Goal: Task Accomplishment & Management: Use online tool/utility

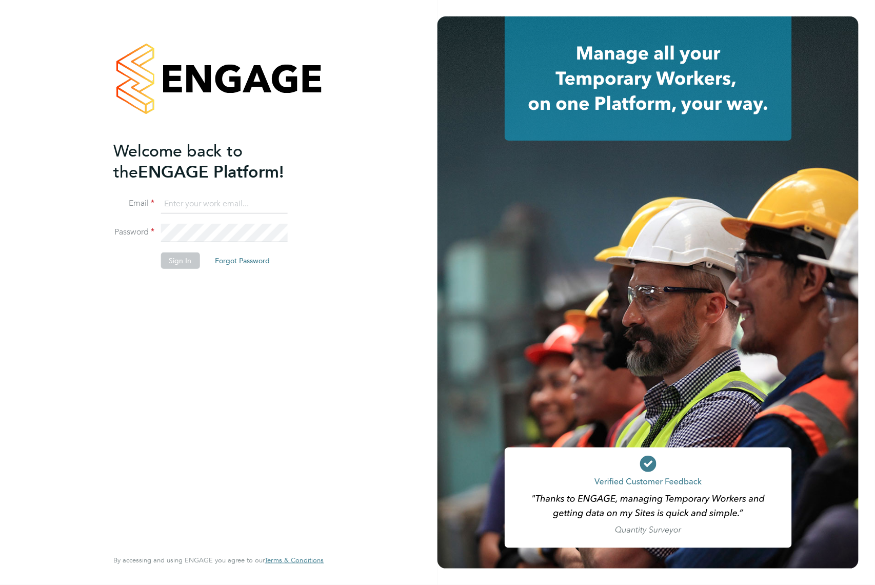
type input "[EMAIL_ADDRESS][DOMAIN_NAME]"
click at [188, 256] on button "Sign In" at bounding box center [180, 260] width 39 height 16
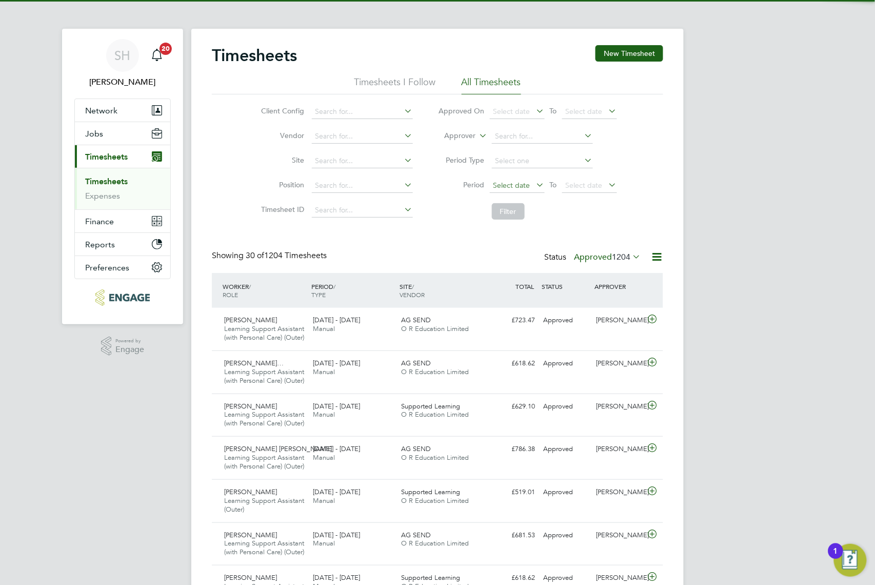
click at [522, 187] on span "Select date" at bounding box center [511, 185] width 37 height 9
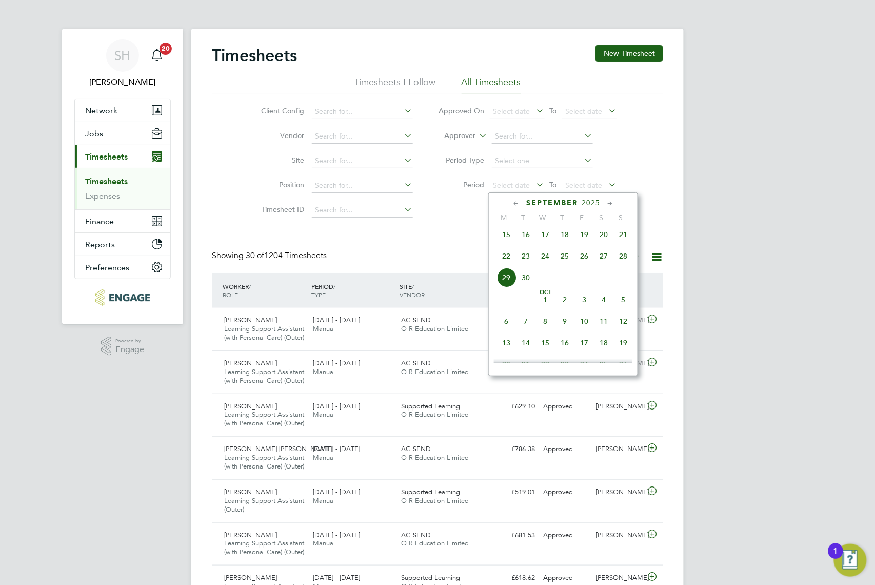
click at [508, 256] on span "22" at bounding box center [506, 255] width 19 height 19
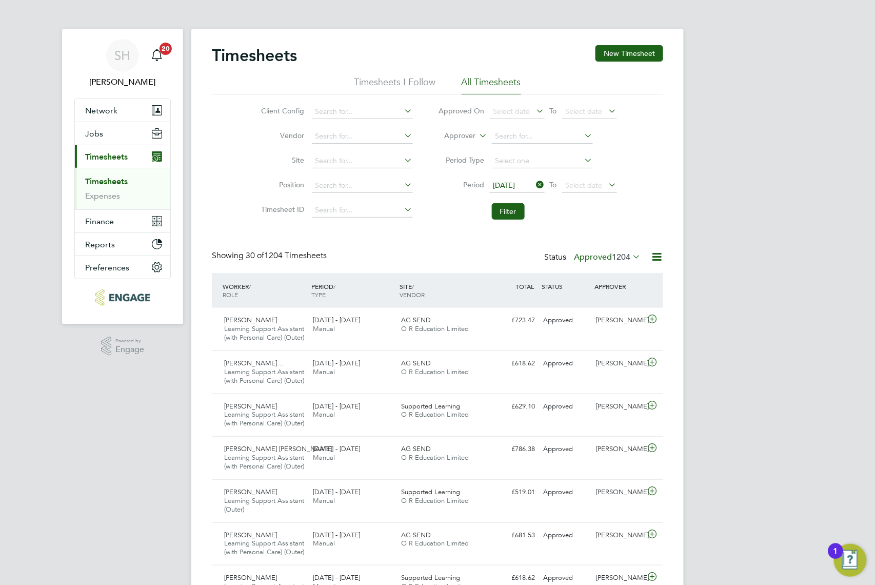
click at [594, 193] on li "Period 22 Sep 2025 To Select date" at bounding box center [528, 185] width 204 height 25
click at [595, 185] on span "Select date" at bounding box center [584, 185] width 37 height 9
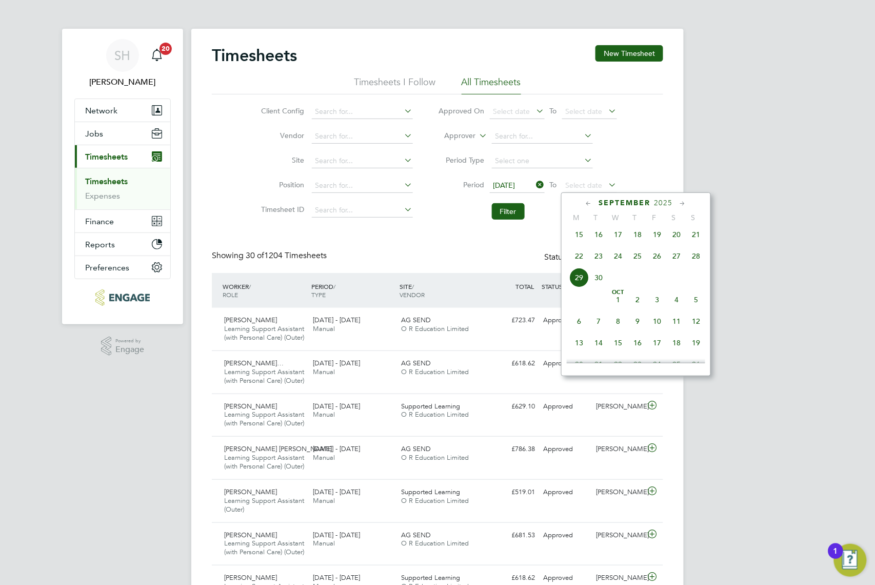
click at [699, 256] on span "28" at bounding box center [695, 255] width 19 height 19
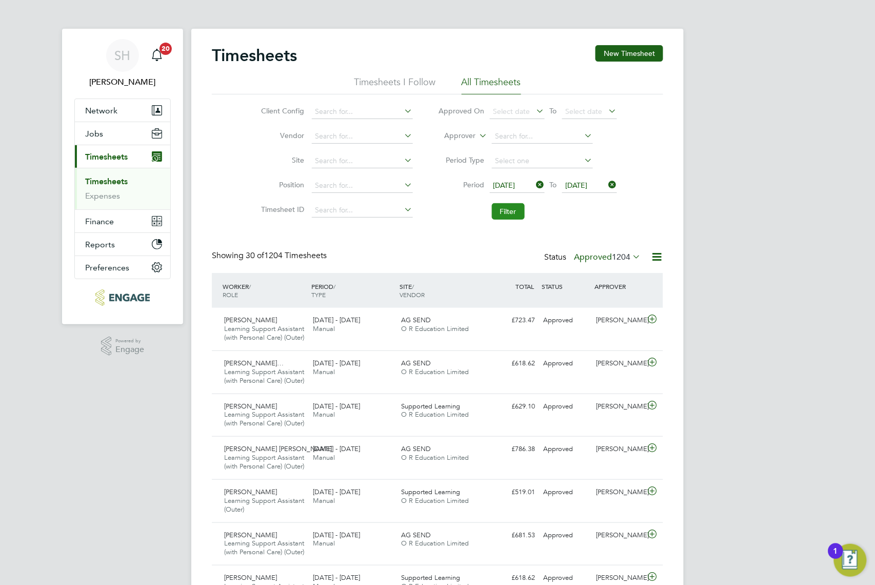
click at [511, 218] on button "Filter" at bounding box center [508, 211] width 33 height 16
click at [594, 258] on label "Approved 16" at bounding box center [611, 257] width 57 height 10
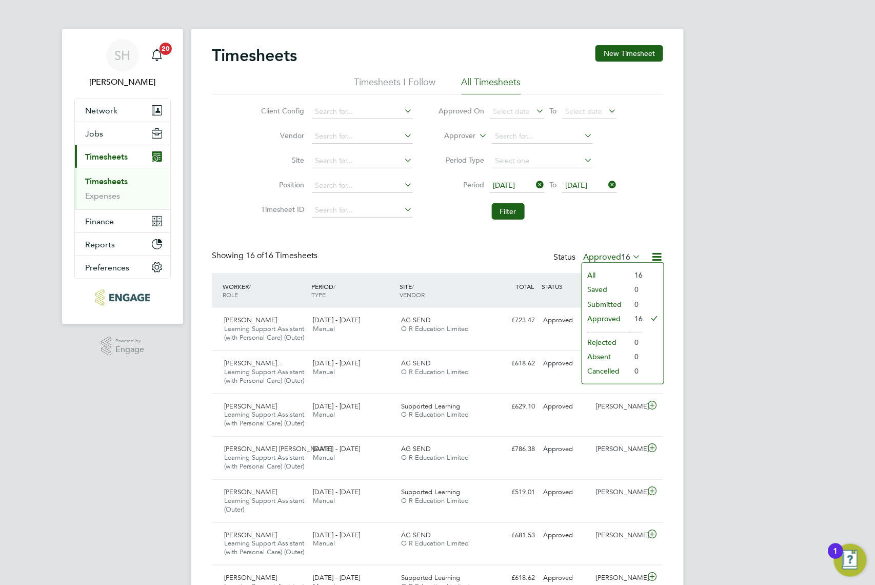
click at [618, 320] on li "Approved" at bounding box center [605, 318] width 47 height 14
click at [732, 327] on div "SH Stacey Huntley Notifications 20 Applications: Network Businesses Sites Worke…" at bounding box center [437, 516] width 875 height 1032
click at [632, 329] on div "Karen Marcelline" at bounding box center [618, 320] width 53 height 17
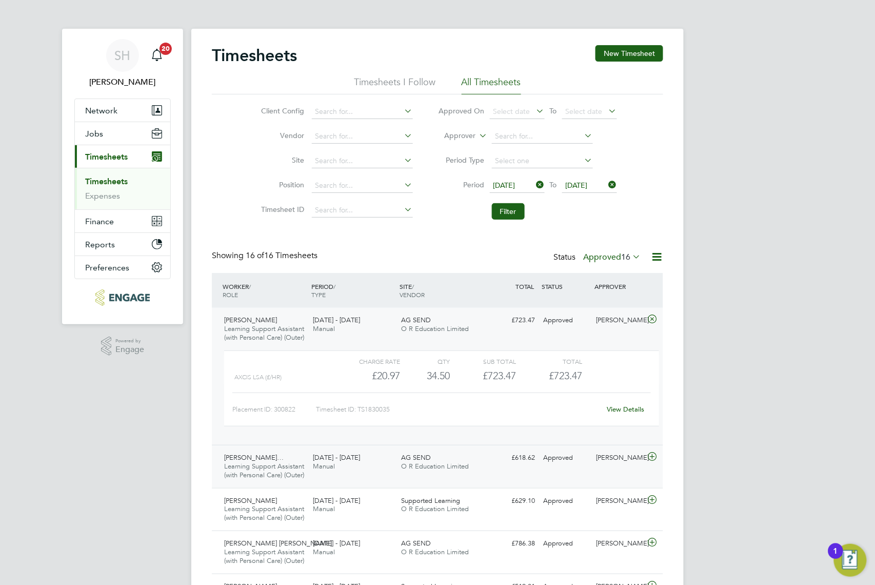
click at [606, 488] on div "Olugbenga Emmanuel… Learning Support Assistant (with Personal Care) (Outer) 22 …" at bounding box center [437, 466] width 451 height 43
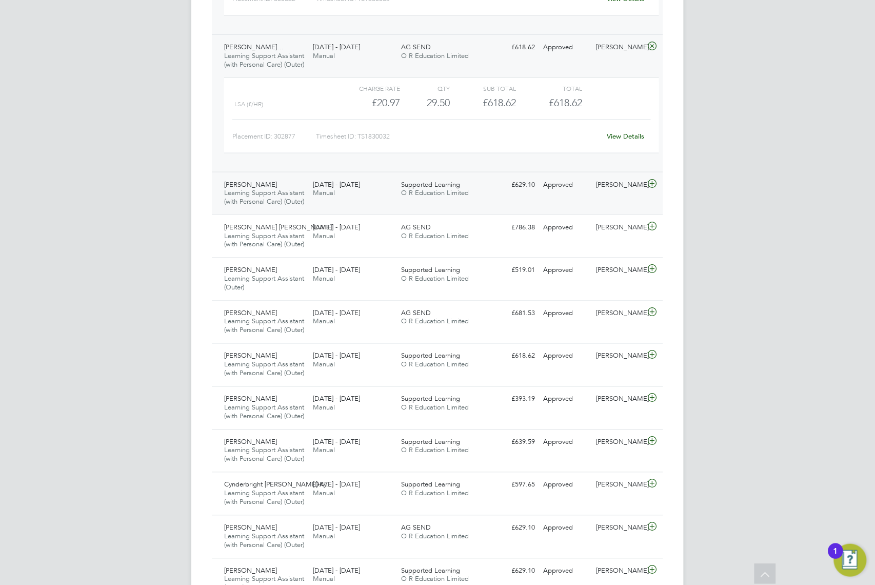
click at [613, 193] on div "Karen Marcelline" at bounding box center [618, 184] width 53 height 17
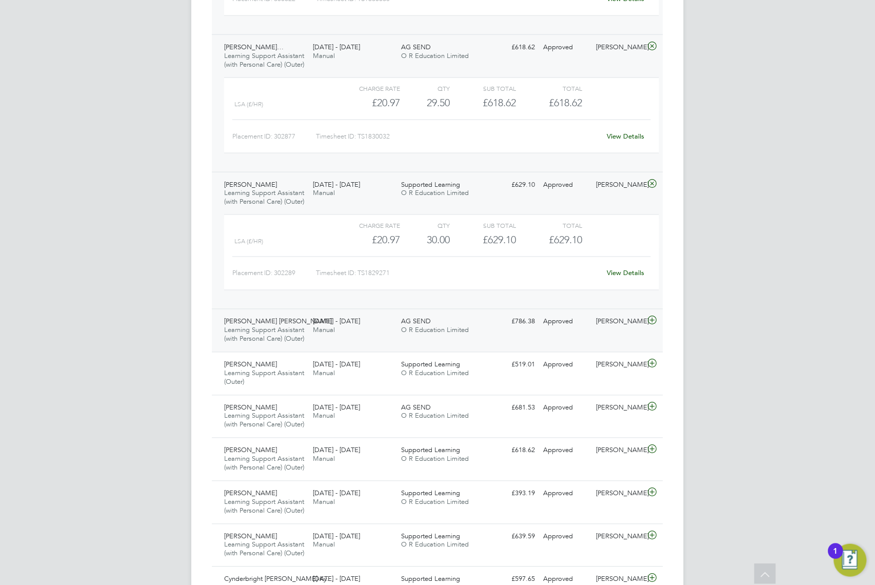
click at [627, 352] on div "Reema Dave Learning Support Assistant (with Personal Care) (Outer) 22 - 28 Sep …" at bounding box center [437, 330] width 451 height 43
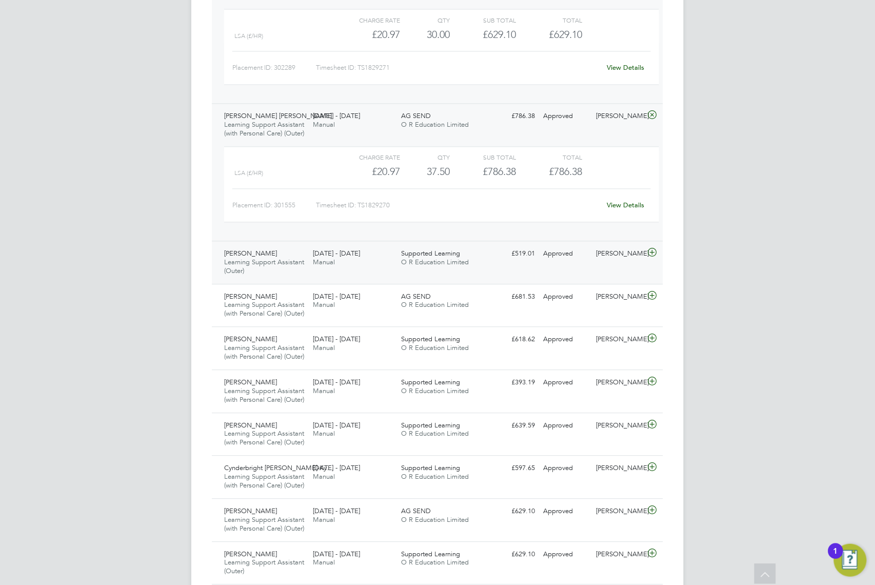
click at [624, 263] on div "Karen Marcelline" at bounding box center [618, 254] width 53 height 17
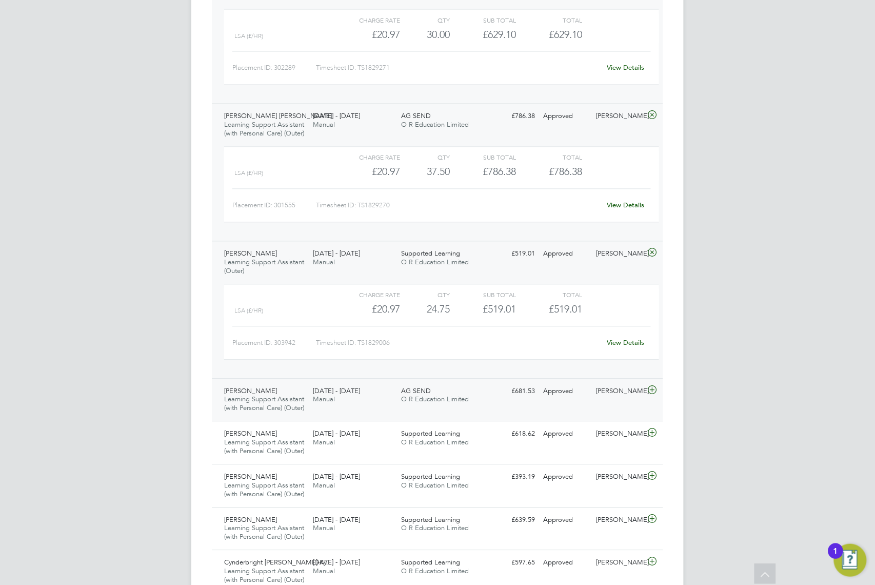
click at [622, 400] on div "Karen Marcelline" at bounding box center [618, 391] width 53 height 17
click at [628, 401] on div "Karen Marcelline" at bounding box center [618, 392] width 53 height 17
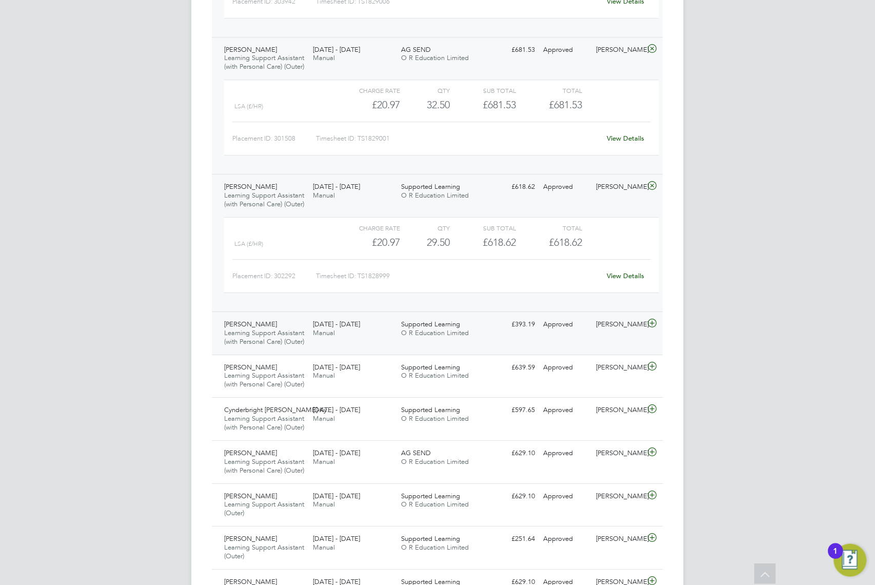
click at [632, 354] on div "Rose Wanjiku Learning Support Assistant (with Personal Care) (Outer) 22 - 28 Se…" at bounding box center [437, 332] width 451 height 43
click at [630, 333] on div "Karen Marcelline" at bounding box center [618, 325] width 53 height 17
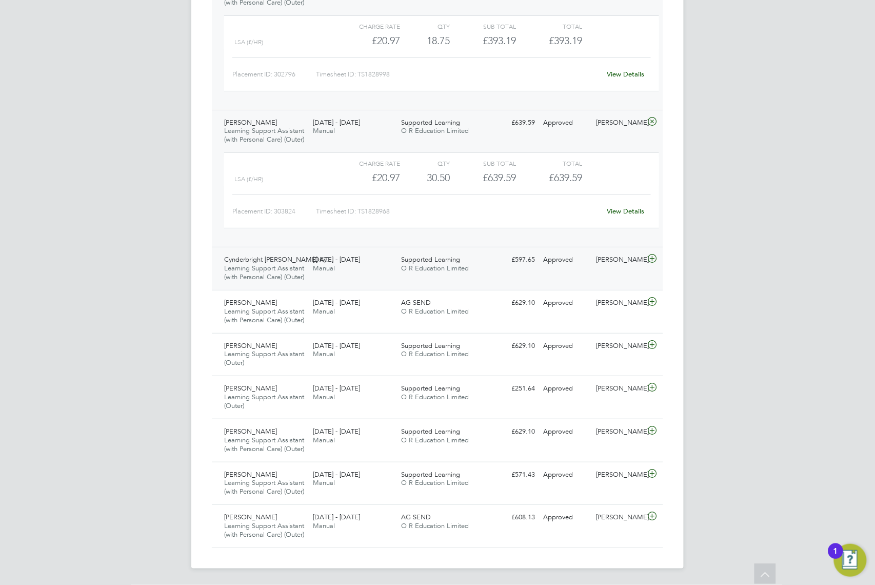
click at [630, 268] on div "Karen Marcelline" at bounding box center [618, 259] width 53 height 17
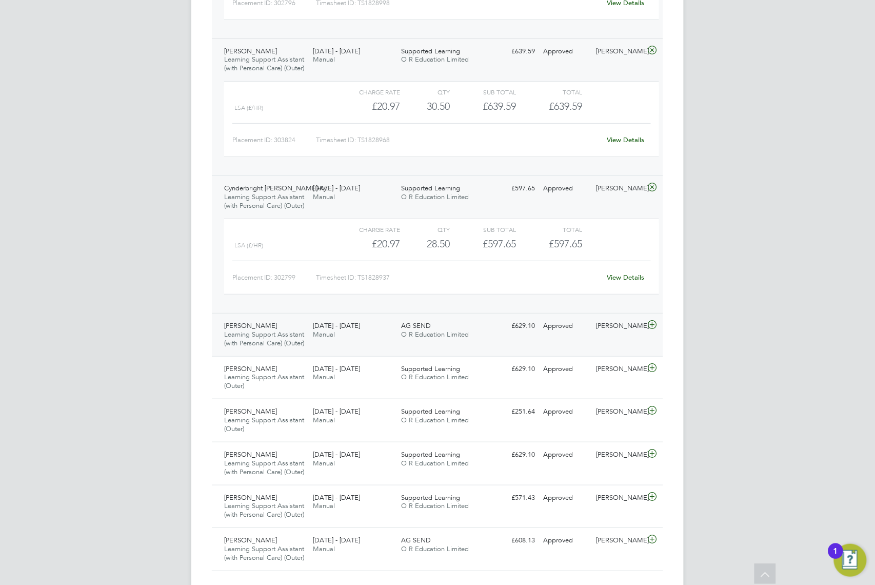
click at [617, 334] on div "Karen Marcelline" at bounding box center [618, 326] width 53 height 17
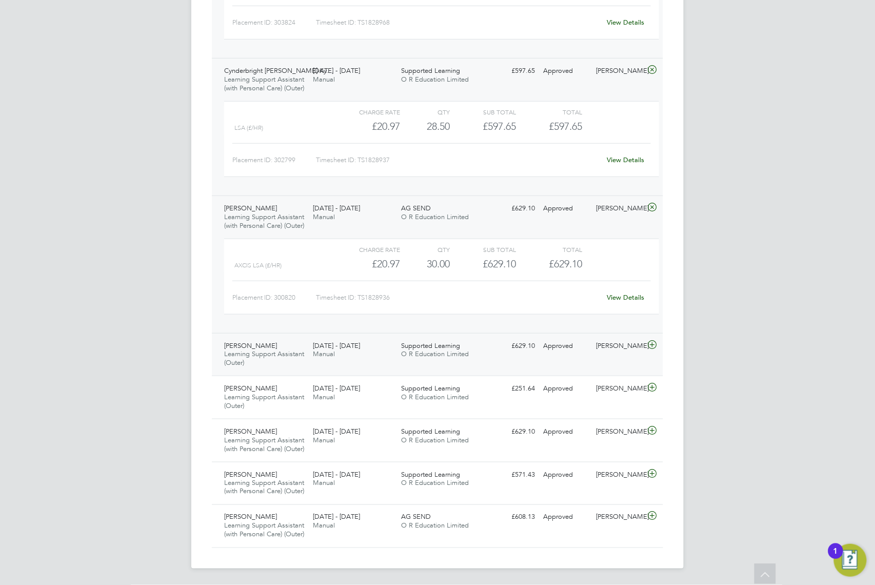
click at [620, 349] on div "Sheeba Kurian" at bounding box center [618, 346] width 53 height 17
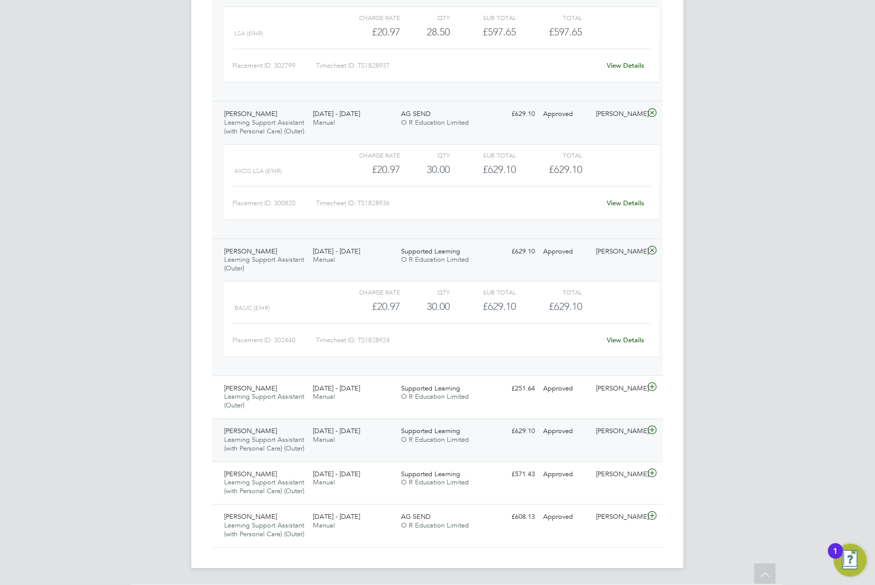
click at [594, 451] on div "Helena Akter Learning Support Assistant (with Personal Care) (Outer) 22 - 28 Se…" at bounding box center [437, 440] width 451 height 43
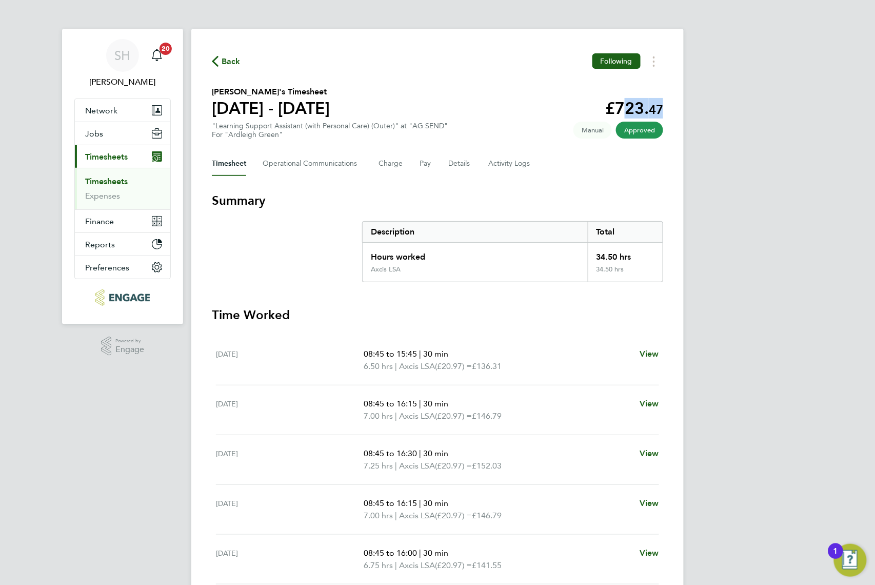
drag, startPoint x: 610, startPoint y: 107, endPoint x: 674, endPoint y: 105, distance: 63.1
click at [672, 105] on div "Back Following Ramsha Riaz's Timesheet 22 - 28 Sept 2025 £723. 47 "Learning Sup…" at bounding box center [437, 356] width 492 height 655
copy app-decimal "723. 47"
drag, startPoint x: 613, startPoint y: 108, endPoint x: 693, endPoint y: 109, distance: 80.0
click at [693, 109] on div "SH Stacey Huntley Notifications 20 Applications: Network Businesses Sites Worke…" at bounding box center [437, 350] width 875 height 700
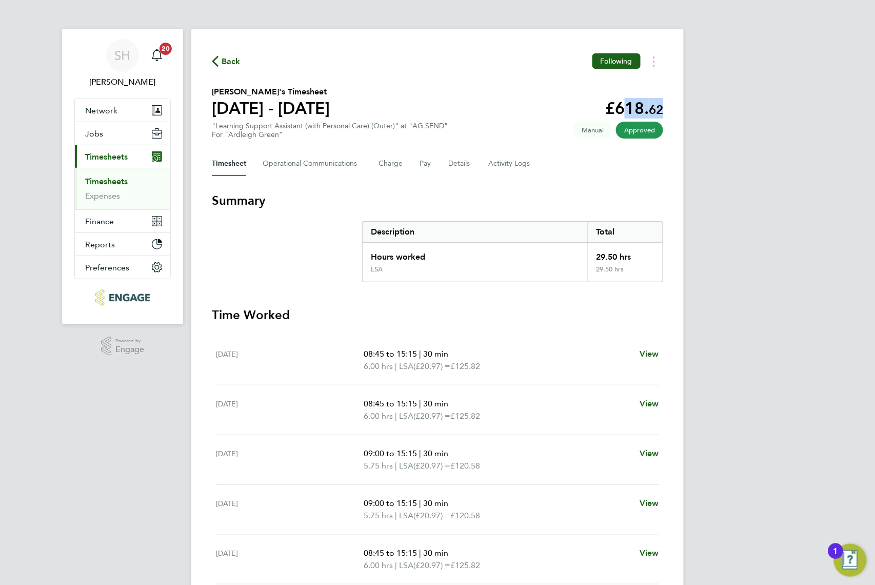
copy app-decimal "618. 62"
drag, startPoint x: 614, startPoint y: 105, endPoint x: 696, endPoint y: 110, distance: 82.7
click at [696, 110] on div "SH [PERSON_NAME] Notifications 20 Applications: Network Businesses Sites Worker…" at bounding box center [437, 350] width 875 height 700
copy app-decimal "629. 10"
drag, startPoint x: 612, startPoint y: 111, endPoint x: 701, endPoint y: 112, distance: 88.8
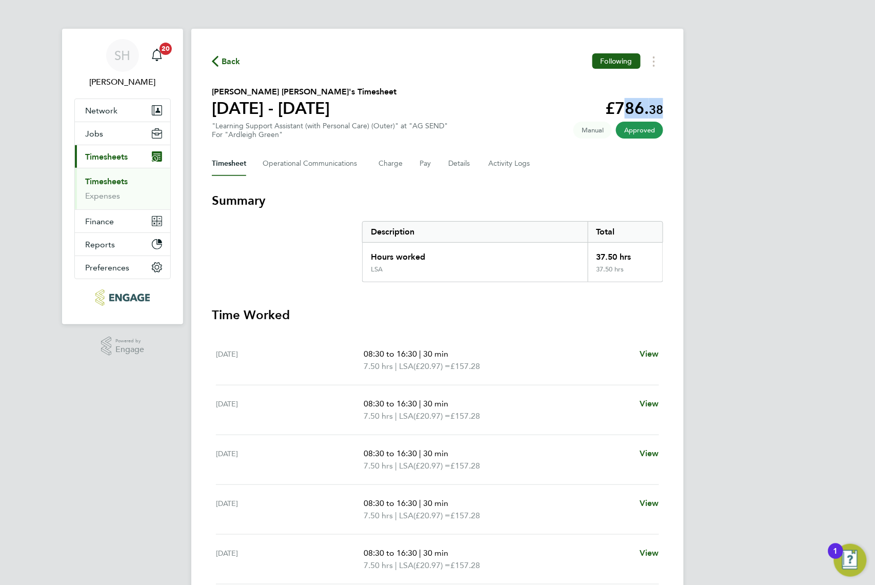
click at [701, 112] on div "SH Stacey Huntley Notifications 20 Applications: Network Businesses Sites Worke…" at bounding box center [437, 350] width 875 height 700
copy app-decimal "786. 38"
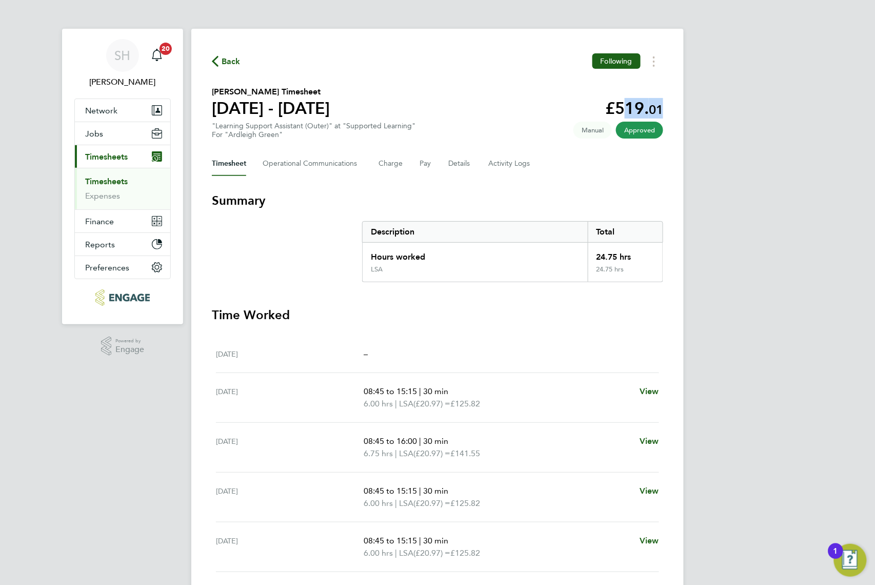
drag, startPoint x: 616, startPoint y: 107, endPoint x: 665, endPoint y: 107, distance: 49.2
click at [665, 107] on div "Back Following [PERSON_NAME] Timesheet [DATE] - [DATE] £519. 01 "Learning Suppo…" at bounding box center [437, 313] width 492 height 568
copy app-decimal "519. 01"
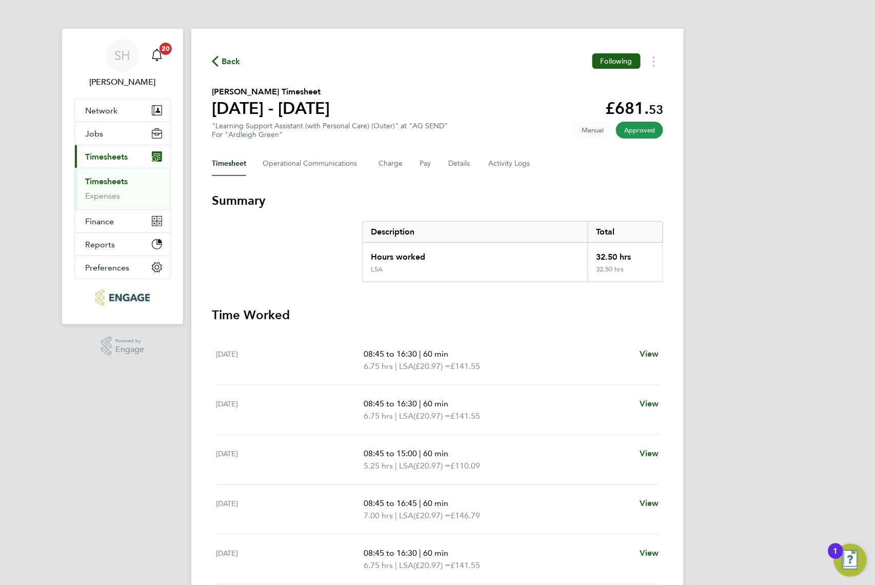
click at [618, 107] on app-decimal "£681. 53" at bounding box center [634, 107] width 58 height 19
drag, startPoint x: 614, startPoint y: 109, endPoint x: 747, endPoint y: 109, distance: 132.9
click at [747, 109] on div "SH Stacey Huntley Notifications 20 Applications: Network Businesses Sites Worke…" at bounding box center [437, 350] width 875 height 700
copy app-decimal "681. 53"
drag, startPoint x: 616, startPoint y: 109, endPoint x: 789, endPoint y: 109, distance: 172.9
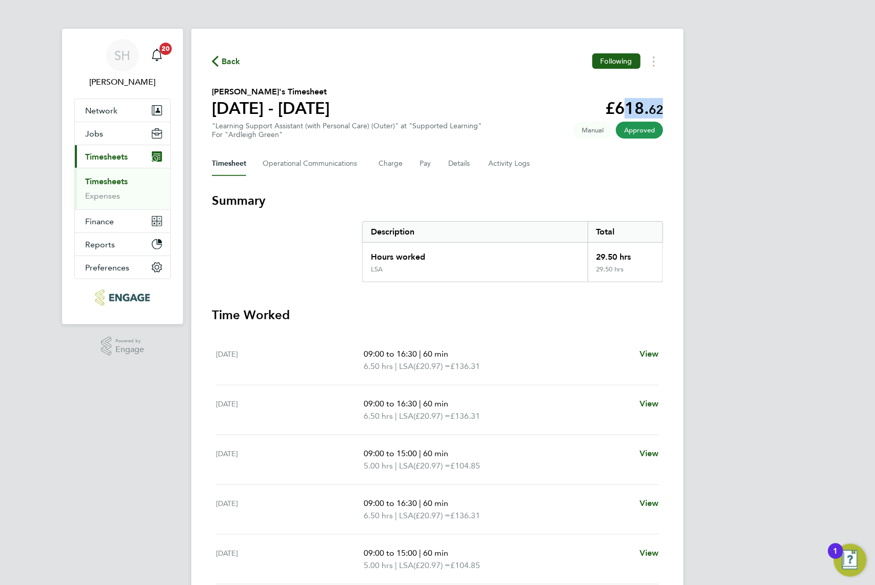
click at [789, 109] on div "SH [PERSON_NAME] Notifications 20 Applications: Network Businesses Sites Worker…" at bounding box center [437, 350] width 875 height 700
copy app-decimal "618. 62"
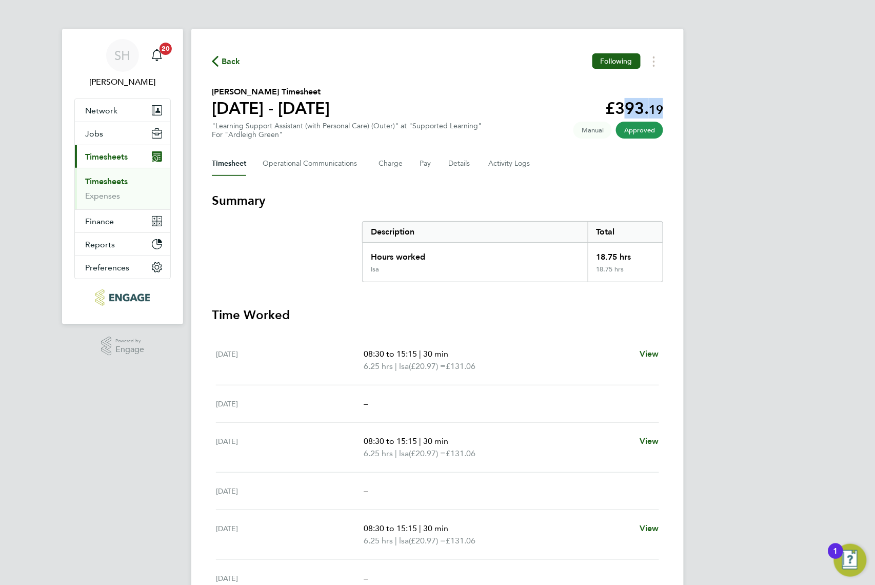
drag, startPoint x: 616, startPoint y: 107, endPoint x: 786, endPoint y: 107, distance: 170.8
click at [784, 107] on div "SH [PERSON_NAME] Notifications 20 Applications: Network Businesses Sites Worker…" at bounding box center [437, 338] width 875 height 676
copy app-decimal "393. 19"
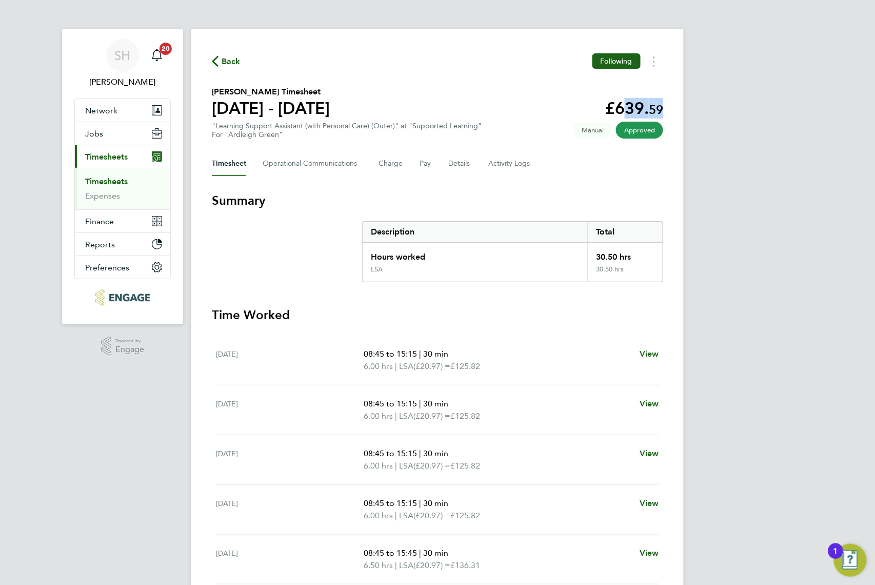
drag, startPoint x: 616, startPoint y: 115, endPoint x: 681, endPoint y: 111, distance: 65.3
click at [681, 111] on div "Back Following [PERSON_NAME] Timesheet [DATE] - [DATE] £639. 59 "Learning Suppo…" at bounding box center [437, 356] width 492 height 655
copy app-decimal "639. 59"
click at [517, 168] on Logs-tab "Activity Logs" at bounding box center [509, 163] width 43 height 25
drag, startPoint x: 614, startPoint y: 103, endPoint x: 684, endPoint y: 116, distance: 71.4
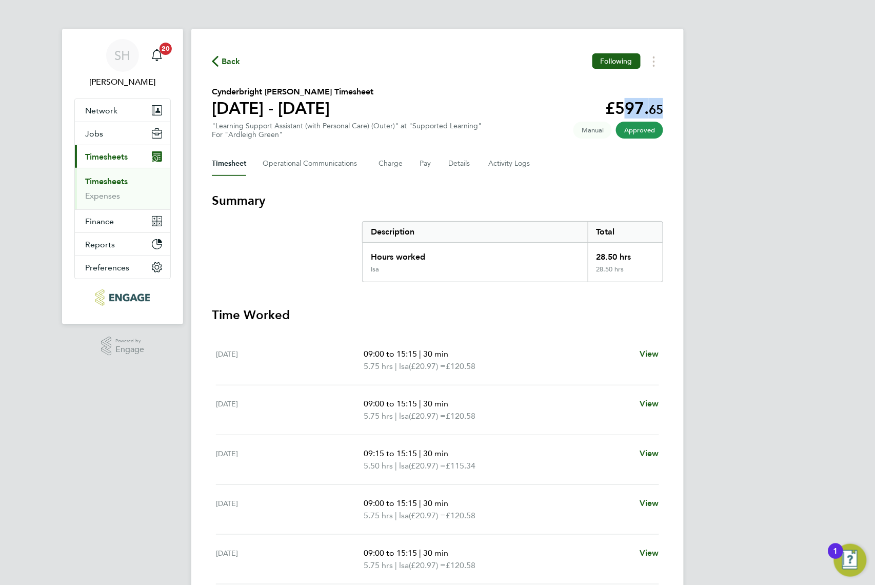
click at [684, 116] on div "SH Stacey Huntley Notifications 20 Applications: Network Businesses Sites Worke…" at bounding box center [437, 350] width 875 height 700
copy app-decimal "597. 65"
drag, startPoint x: 616, startPoint y: 109, endPoint x: 698, endPoint y: 113, distance: 82.7
click at [698, 113] on div "SH Stacey Huntley Notifications 20 Applications: Network Businesses Sites Worke…" at bounding box center [437, 350] width 875 height 700
copy app-decimal "629. 10"
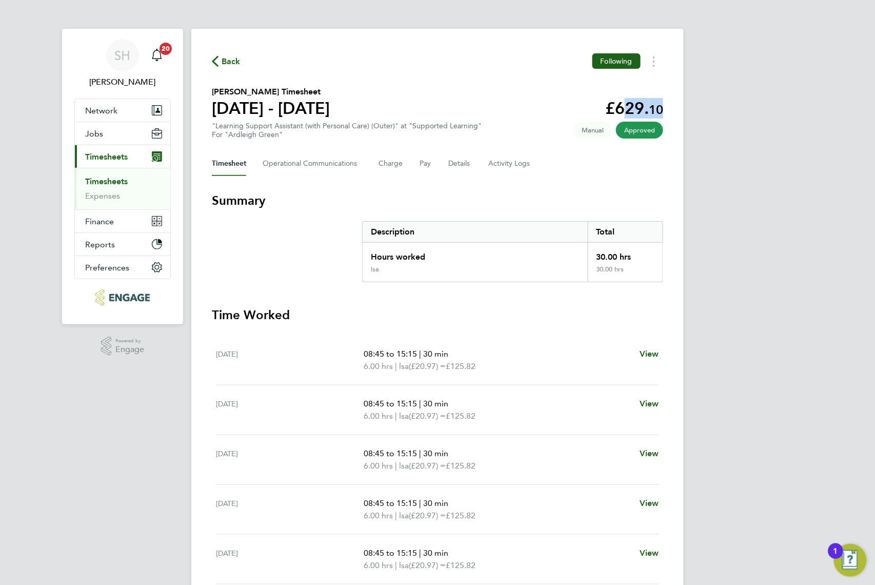
drag, startPoint x: 618, startPoint y: 105, endPoint x: 686, endPoint y: 111, distance: 69.1
click at [686, 111] on div "SH [PERSON_NAME] Notifications 20 Applications: Network Businesses Sites Worker…" at bounding box center [437, 350] width 875 height 700
copy app-decimal "629. 10"
